Goal: Task Accomplishment & Management: Complete application form

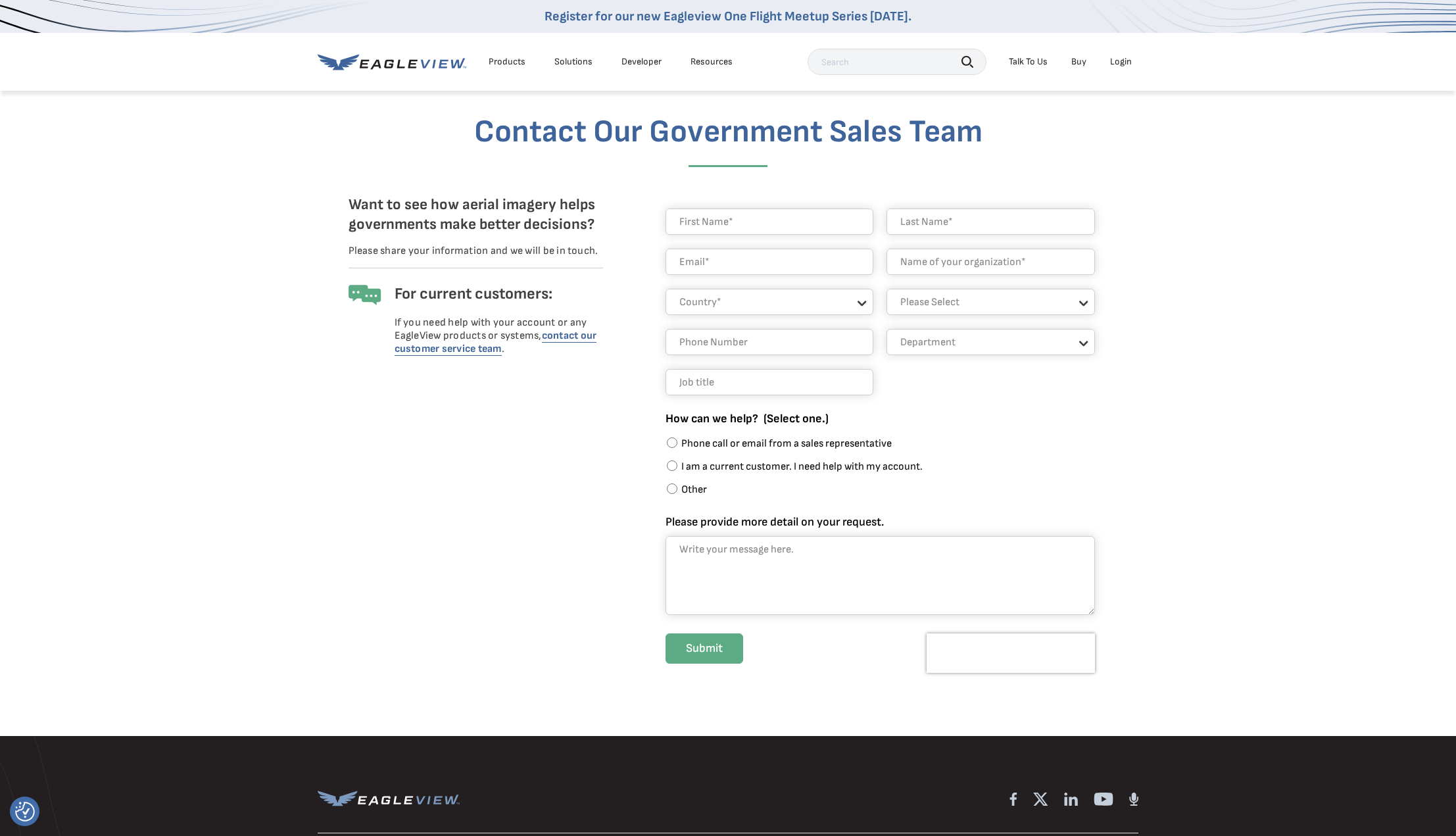
click at [757, 218] on input "text" at bounding box center [769, 221] width 209 height 26
type input "[PERSON_NAME]"
type input "[EMAIL_ADDRESS][DOMAIN_NAME]"
type input "Villge of Niles"
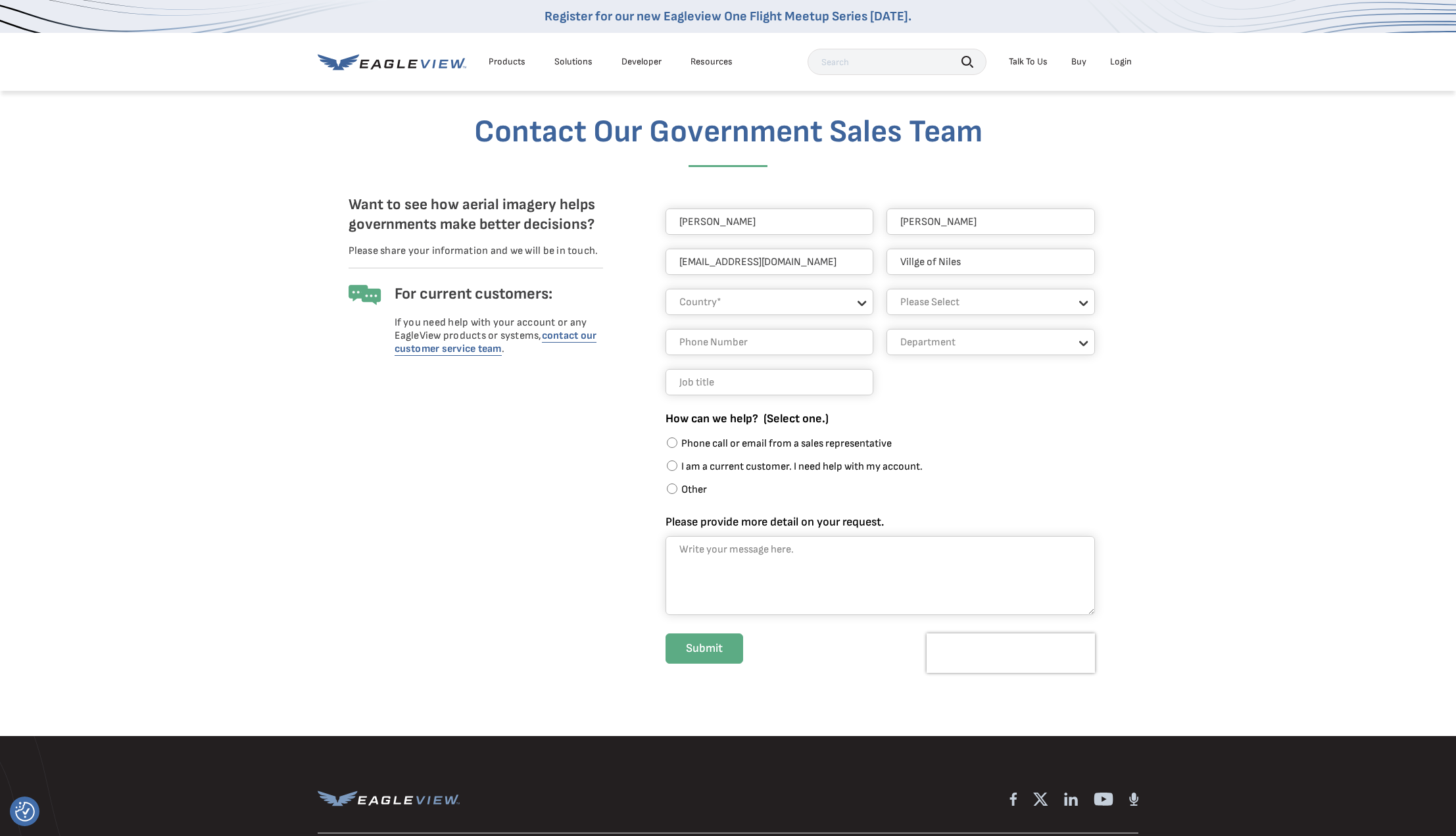
click at [760, 300] on select "Country* [GEOGRAPHIC_DATA] [GEOGRAPHIC_DATA] Other [GEOGRAPHIC_DATA] [GEOGRAPHI…" at bounding box center [769, 301] width 209 height 26
select select "[GEOGRAPHIC_DATA]"
click at [665, 289] on select "Country* [GEOGRAPHIC_DATA] [GEOGRAPHIC_DATA] Other [GEOGRAPHIC_DATA] [GEOGRAPHI…" at bounding box center [769, 301] width 209 height 26
click at [981, 311] on select "State [US_STATE] [US_STATE] [US_STATE] [US_STATE] [US_STATE] [US_STATE] [US_STA…" at bounding box center [991, 301] width 209 height 26
select select "[US_STATE]"
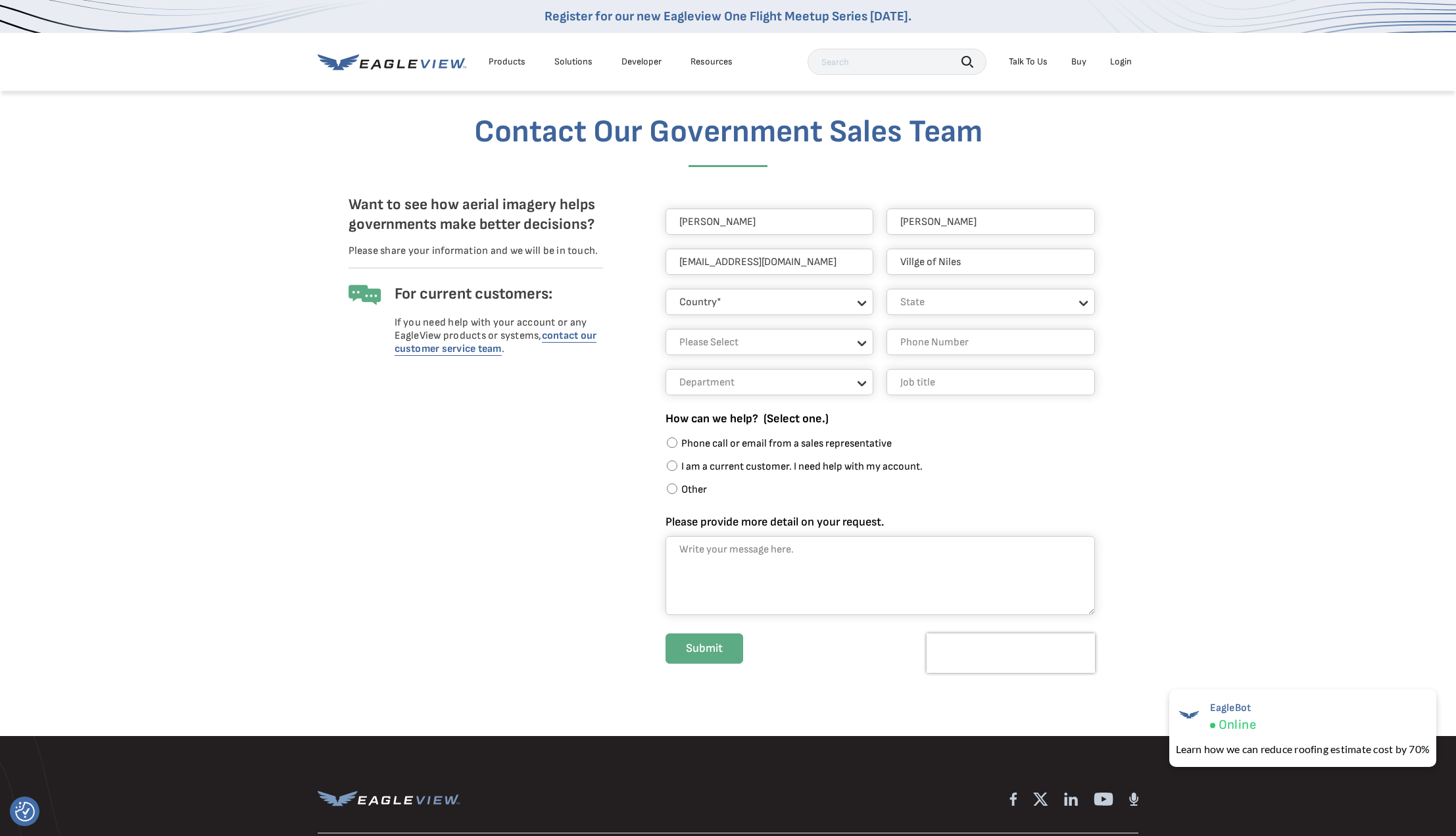
click at [886, 289] on select "State [US_STATE] [US_STATE] [US_STATE] [US_STATE] [US_STATE] [US_STATE] [US_STA…" at bounding box center [991, 301] width 209 height 26
click at [819, 342] on select "Please Select Architects & Engineering Construction Electric/Gas Utilities Gove…" at bounding box center [769, 341] width 209 height 26
select select "Government"
click at [665, 329] on select "Please Select Architects & Engineering Construction Electric/Gas Utilities Gove…" at bounding box center [769, 341] width 209 height 26
click at [948, 346] on input "tel" at bounding box center [991, 341] width 209 height 26
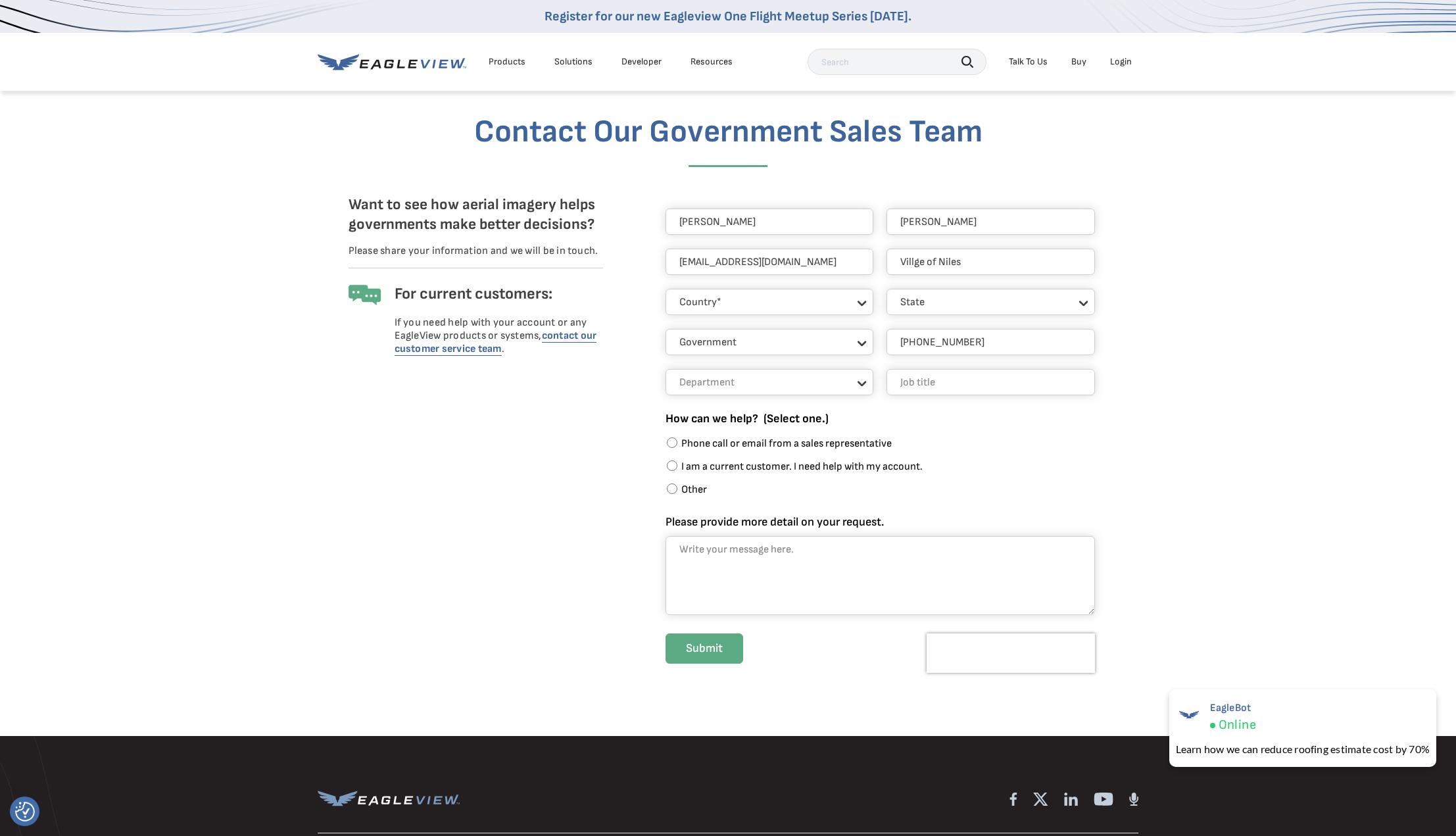
type input "[PHONE_NUMBER]"
click at [795, 380] on select "Department Assessment GIS Public Works Other Public Safety" at bounding box center [769, 381] width 209 height 26
select select "GIS"
click at [665, 369] on select "Department Assessment GIS Public Works Other Public Safety" at bounding box center [769, 381] width 209 height 26
click at [950, 380] on input "text" at bounding box center [991, 381] width 209 height 26
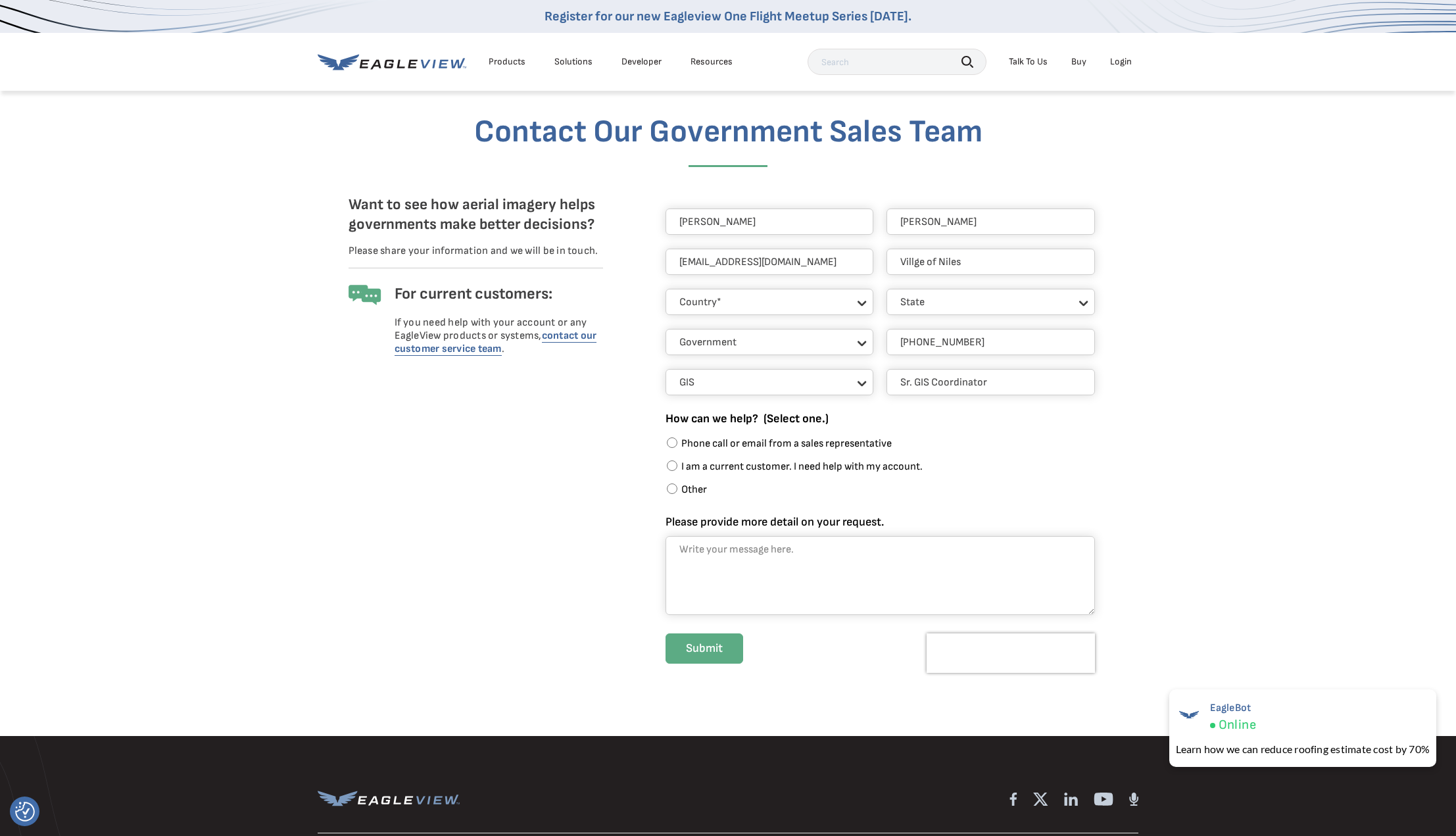
type input "Sr. GIS Coordinator"
click at [515, 474] on div "Want to see how aerial imagery helps governments make better decisions? Please …" at bounding box center [475, 435] width 274 height 525
click at [674, 444] on input "Phone call or email from a sales representative" at bounding box center [672, 442] width 11 height 11
radio input "true"
click at [839, 552] on textarea "Please provide more detail on your request." at bounding box center [880, 576] width 429 height 79
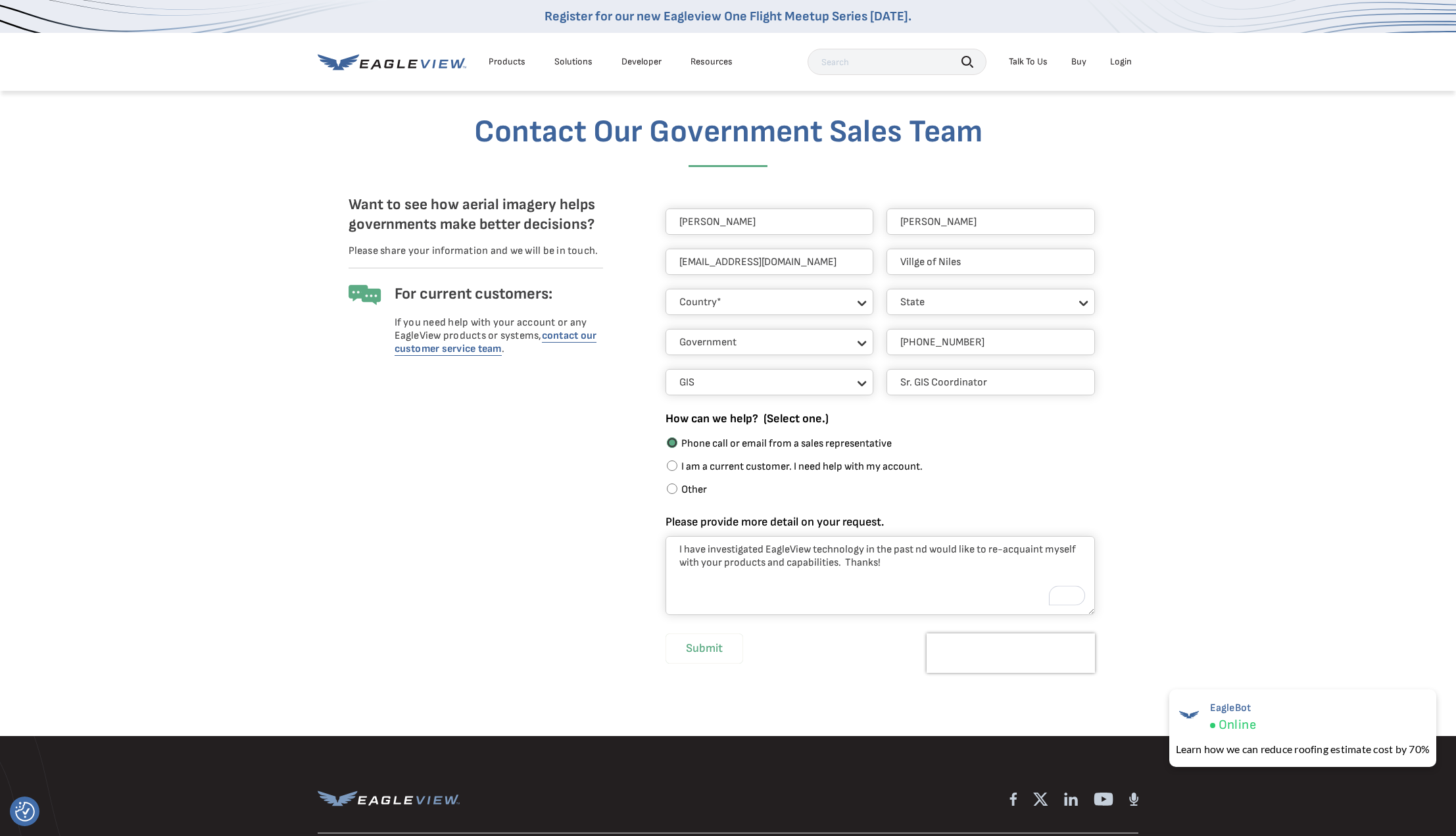
type textarea "I have investigated EagleView technology in the past nd would like to re-acquai…"
click at [714, 646] on input "Submit" at bounding box center [704, 648] width 78 height 30
